Goal: Information Seeking & Learning: Learn about a topic

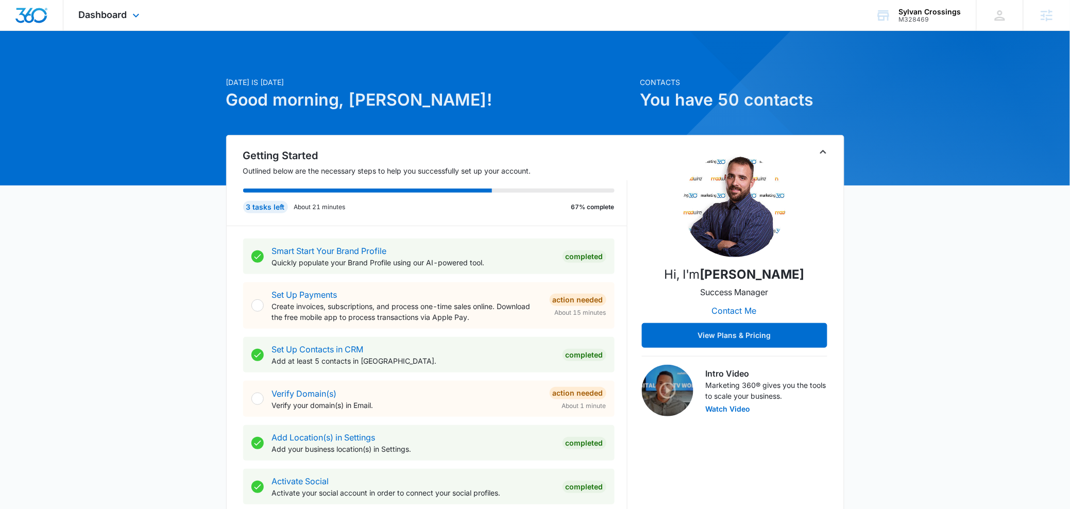
click at [144, 16] on div "Dashboard Apps Reputation Websites Forms CRM Email Social Content Ads Intellige…" at bounding box center [110, 15] width 94 height 30
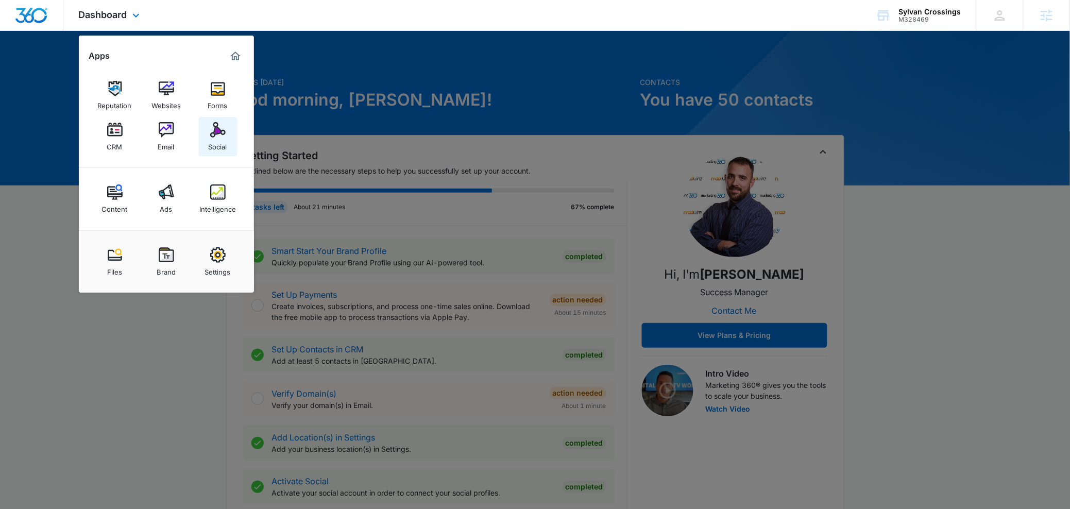
click at [218, 136] on img at bounding box center [217, 129] width 15 height 15
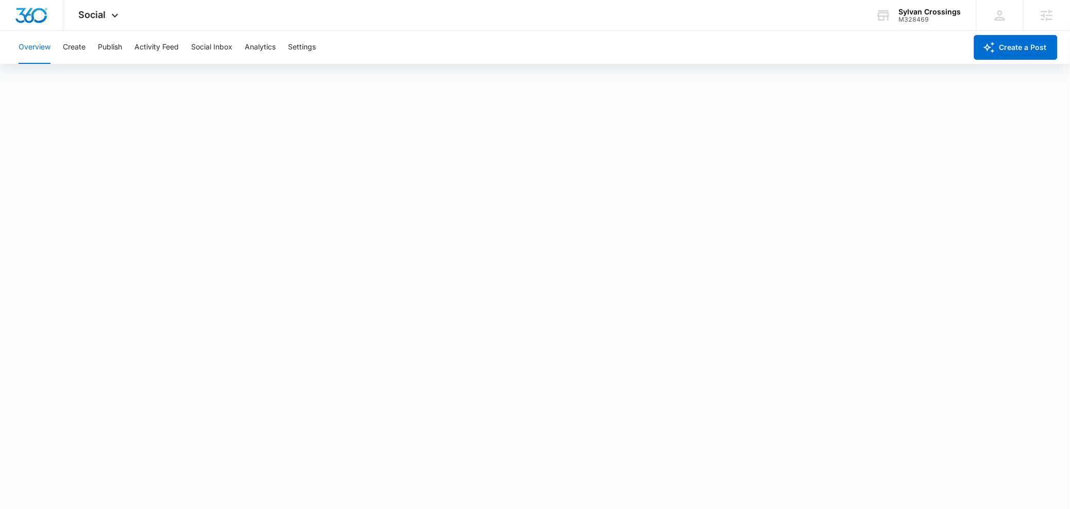
click at [244, 39] on div "Overview Create Publish Activity Feed Social Inbox Analytics Settings" at bounding box center [489, 47] width 955 height 33
click at [247, 41] on button "Analytics" at bounding box center [260, 47] width 31 height 33
click at [346, 79] on button "Reports" at bounding box center [339, 78] width 26 height 29
click at [65, 46] on button "Create" at bounding box center [74, 47] width 23 height 33
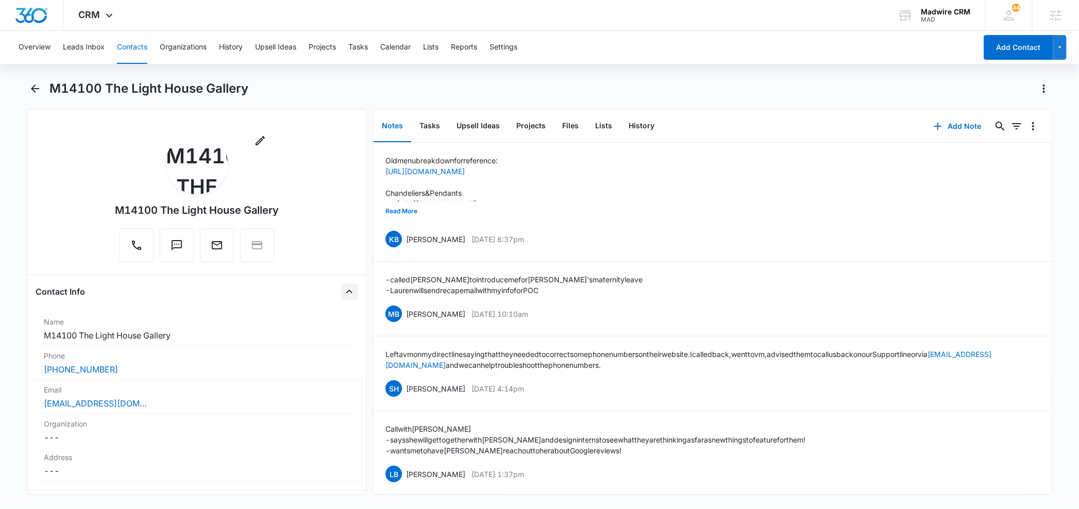
click at [342, 288] on button "Close" at bounding box center [349, 291] width 16 height 16
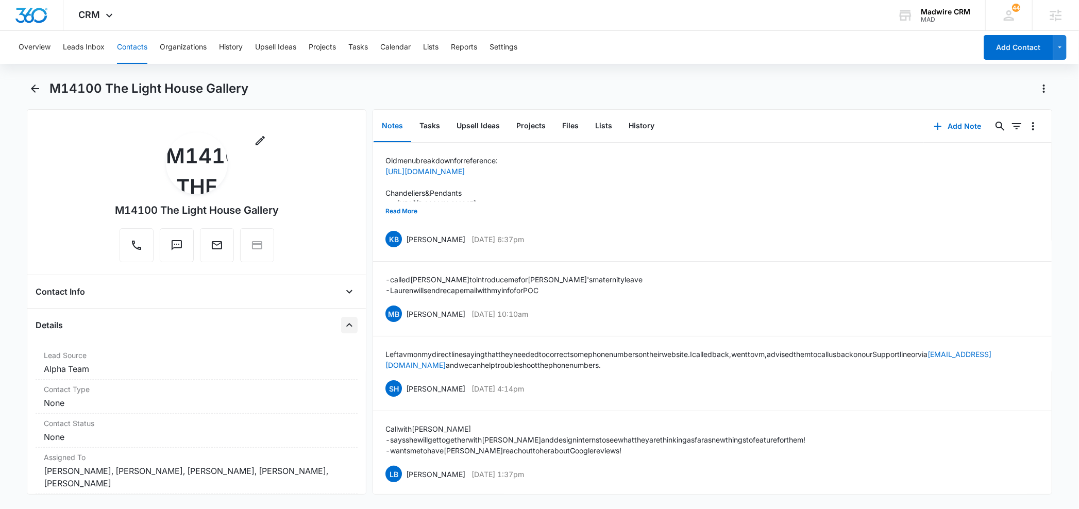
click at [343, 325] on icon "Close" at bounding box center [349, 325] width 12 height 12
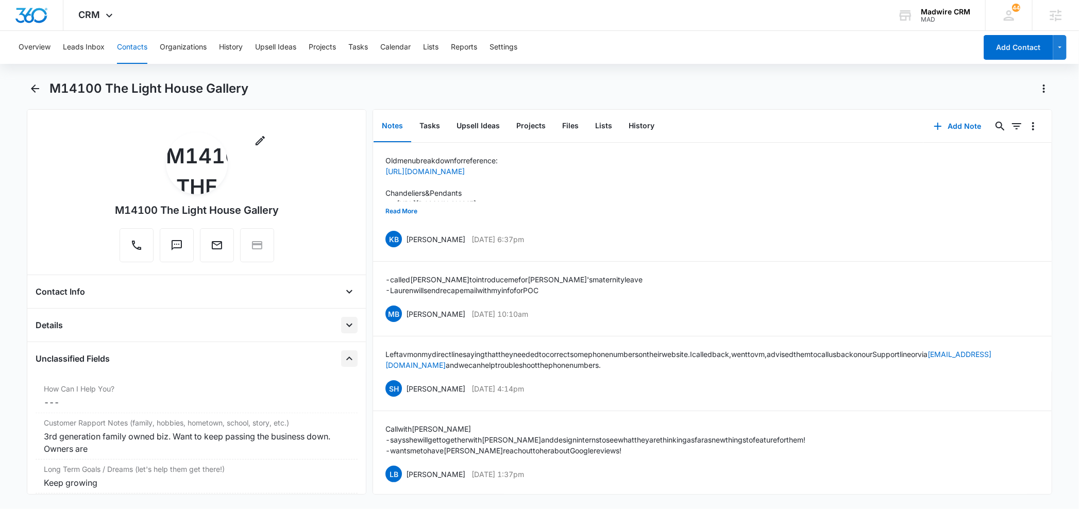
click at [345, 363] on icon "Close" at bounding box center [349, 358] width 12 height 12
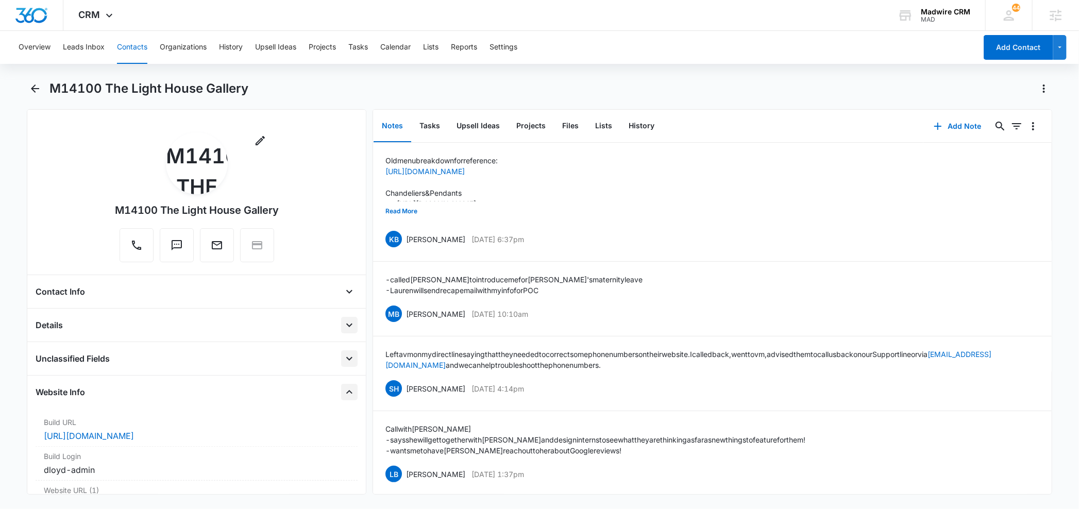
click at [343, 391] on icon "Close" at bounding box center [349, 392] width 12 height 12
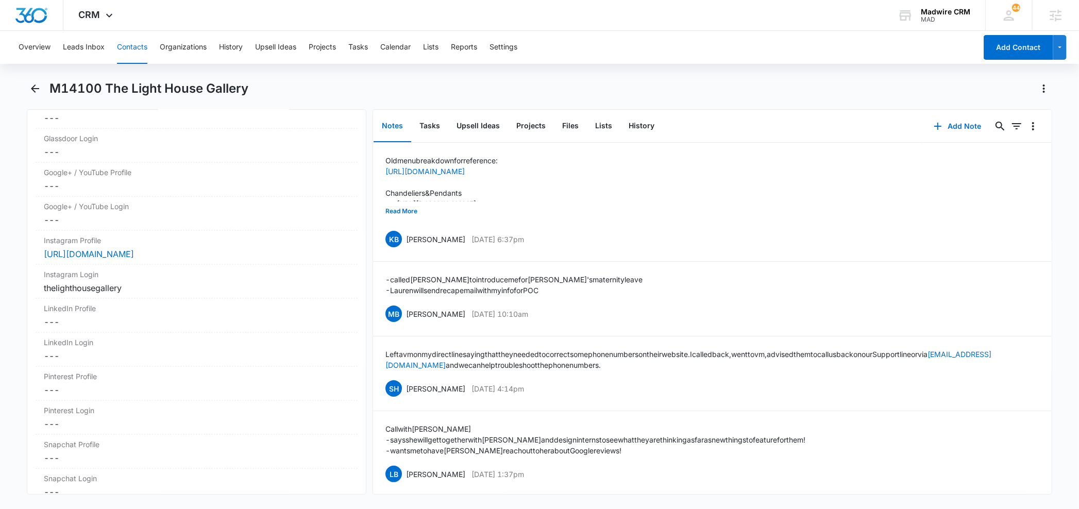
scroll to position [817, 0]
